Goal: Information Seeking & Learning: Learn about a topic

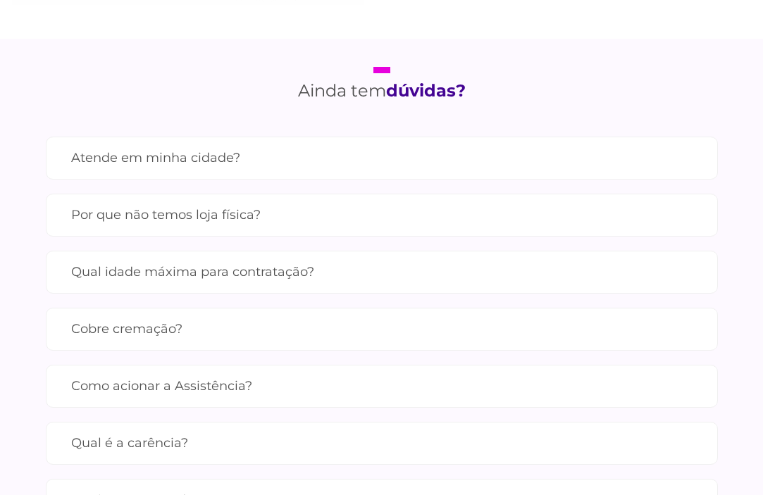
scroll to position [1268, 0]
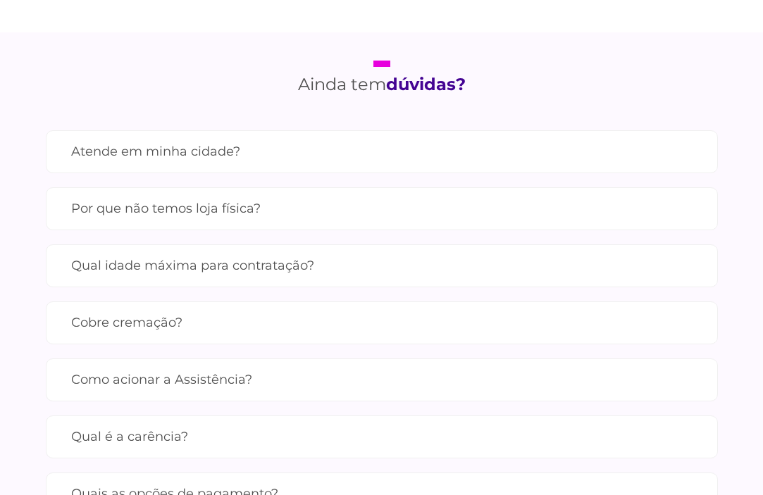
click at [168, 152] on label "Atende em minha cidade?" at bounding box center [381, 151] width 621 height 25
click at [255, 221] on label "Por que não temos loja física?" at bounding box center [381, 209] width 621 height 25
click at [295, 278] on label "Qual idade máxima para contratação?" at bounding box center [381, 266] width 621 height 25
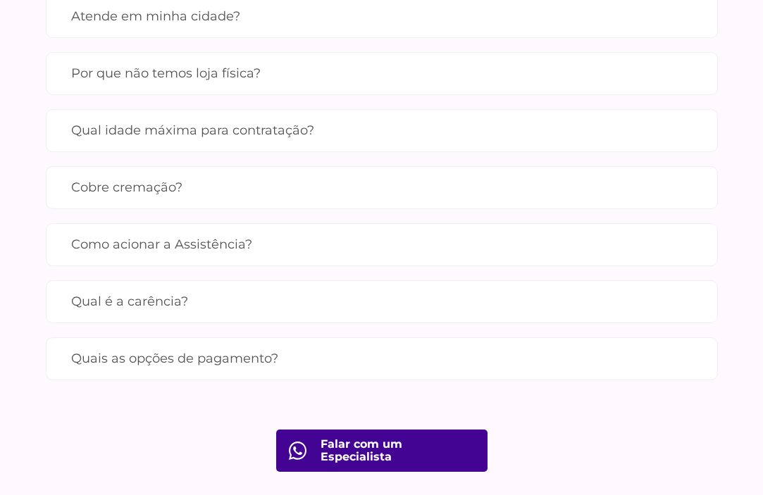
scroll to position [1409, 0]
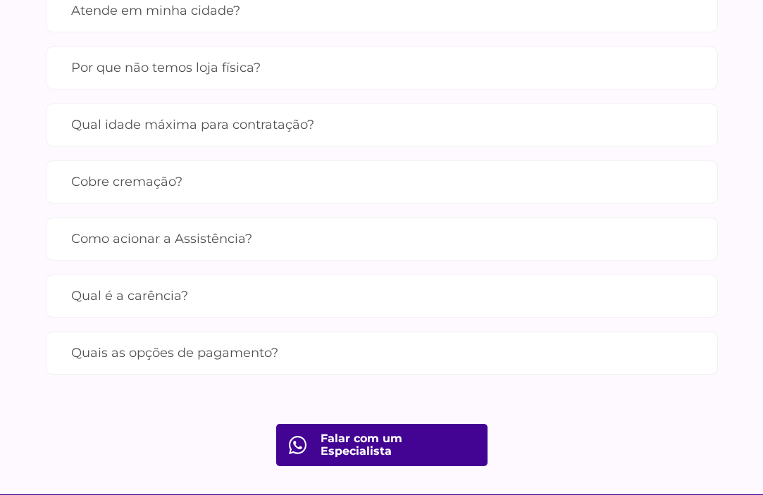
click at [135, 194] on label "Cobre cremação?" at bounding box center [381, 182] width 621 height 25
click at [178, 251] on label "Como acionar a Assistência?" at bounding box center [381, 239] width 621 height 25
click at [169, 309] on label "Qual é a carência?" at bounding box center [381, 296] width 621 height 25
click at [230, 366] on label "Quais as opções de pagamento?" at bounding box center [381, 353] width 621 height 25
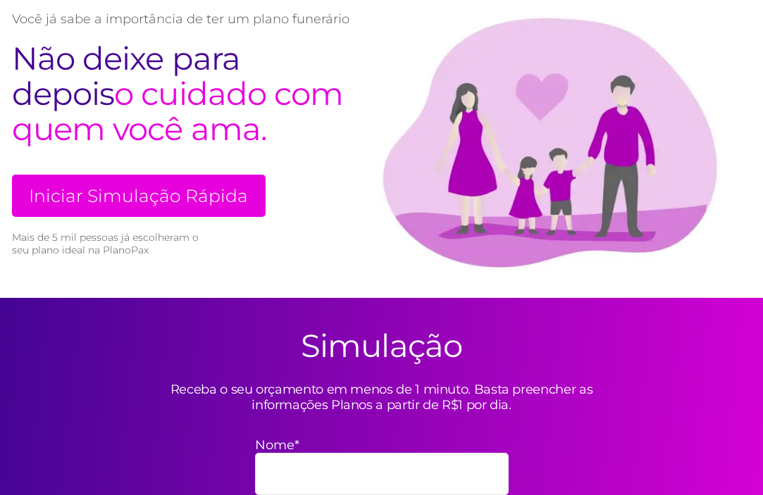
scroll to position [94, 0]
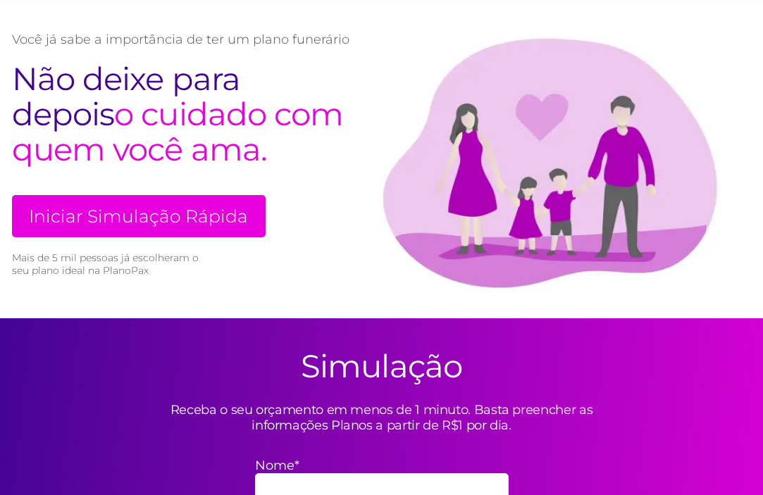
click at [211, 213] on link "Iniciar Simulação Rápida" at bounding box center [139, 216] width 254 height 42
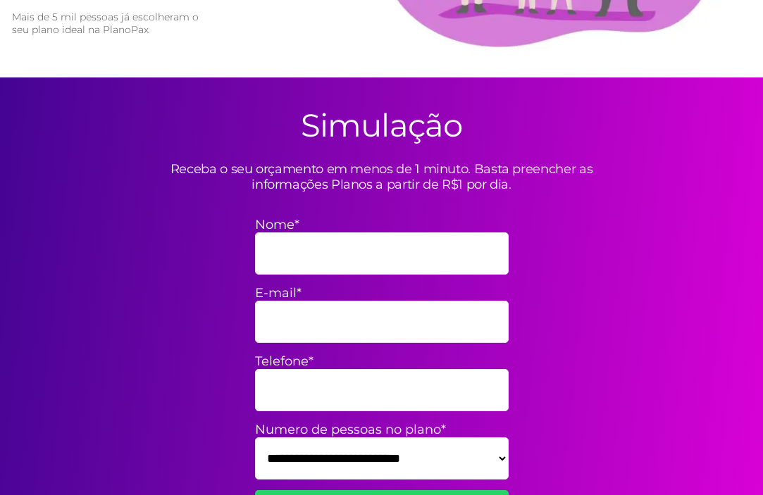
scroll to position [413, 0]
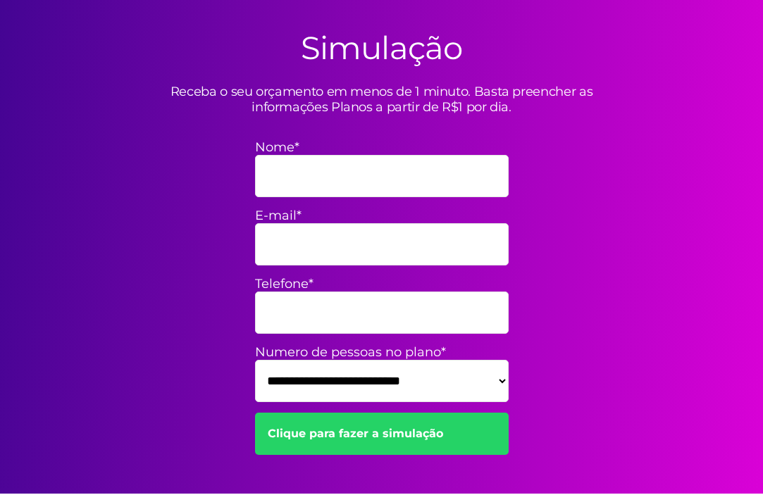
click at [475, 379] on select "**********" at bounding box center [382, 381] width 254 height 42
click at [609, 332] on div "**********" at bounding box center [381, 247] width 761 height 494
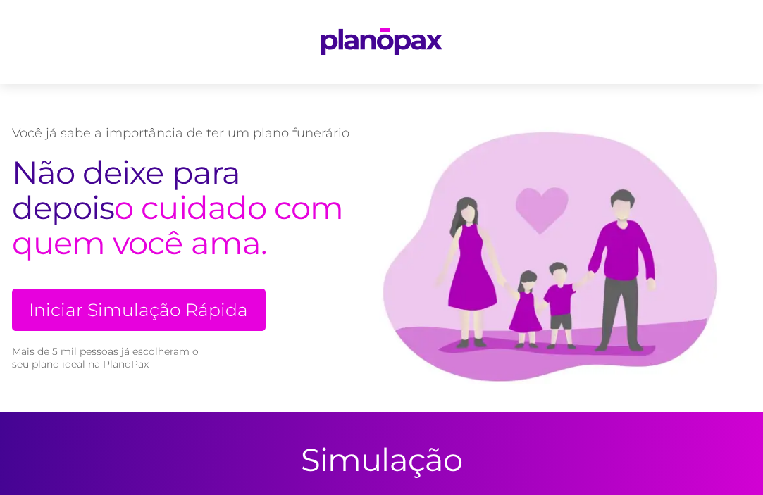
scroll to position [0, 0]
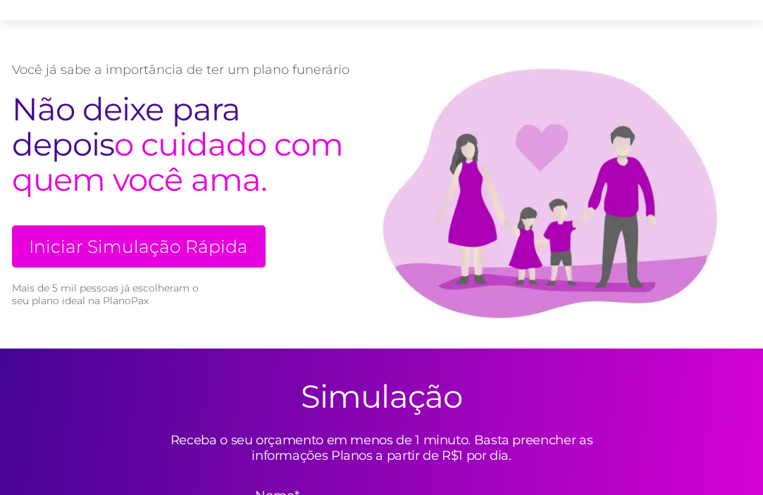
scroll to position [94, 0]
